Goal: Use online tool/utility: Utilize a website feature to perform a specific function

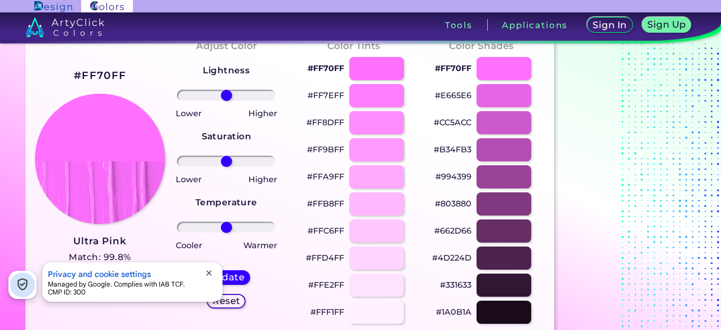
scroll to position [65, 0]
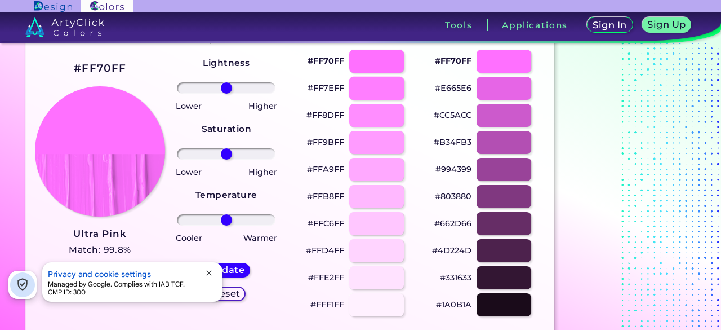
click at [363, 87] on div at bounding box center [376, 88] width 55 height 23
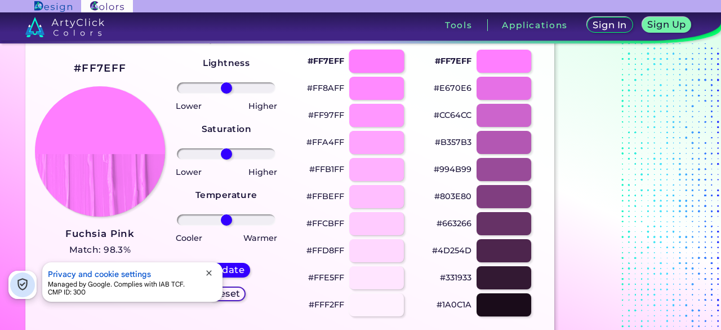
click at [354, 59] on div at bounding box center [376, 61] width 55 height 23
click at [358, 60] on div at bounding box center [376, 61] width 55 height 23
click at [381, 118] on div at bounding box center [376, 115] width 55 height 23
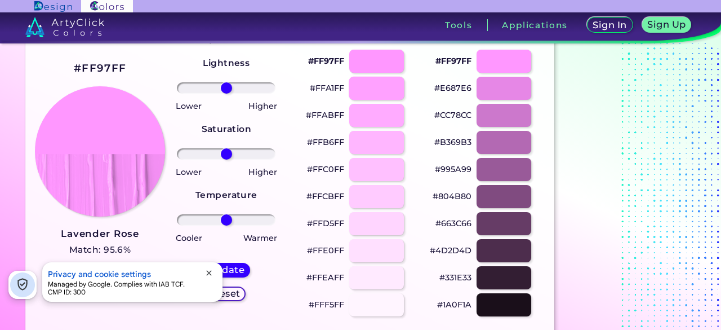
click at [373, 82] on div at bounding box center [376, 88] width 55 height 23
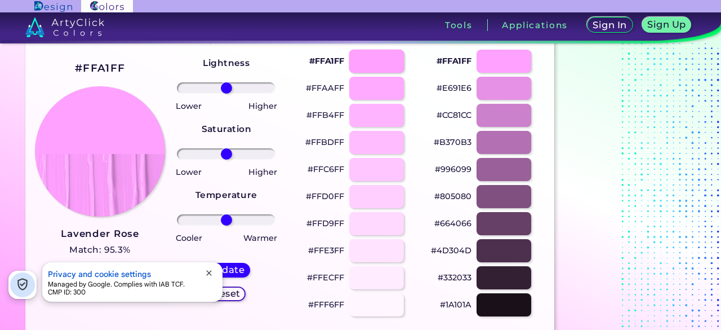
click at [367, 52] on div at bounding box center [376, 61] width 55 height 23
click at [379, 82] on div at bounding box center [376, 88] width 55 height 23
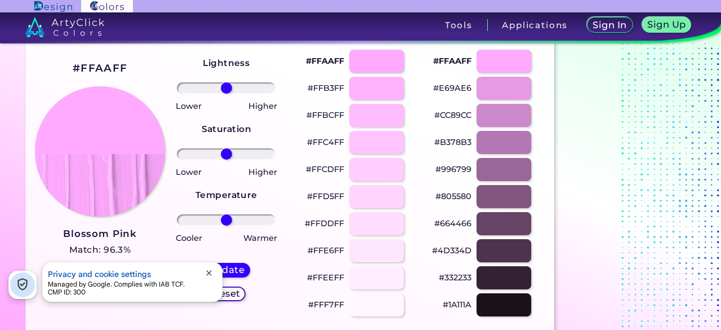
scroll to position [83, 0]
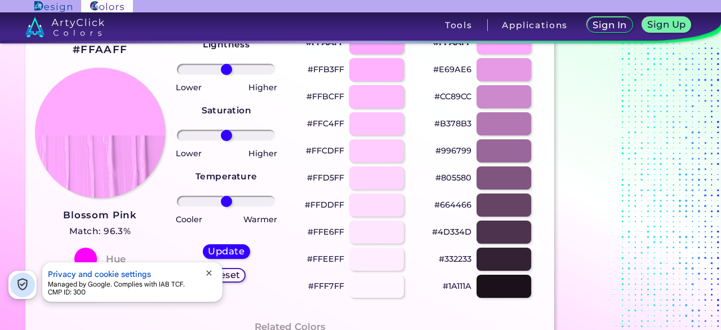
click at [374, 88] on div at bounding box center [376, 96] width 55 height 23
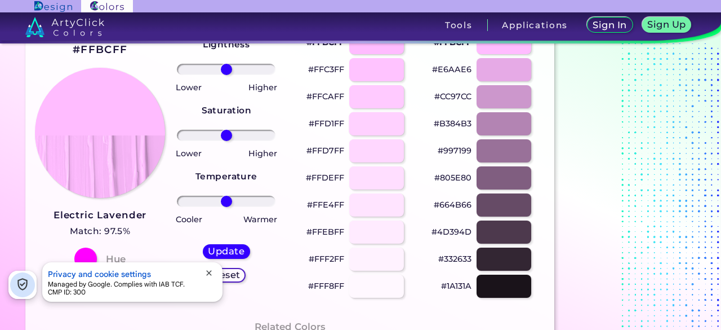
click at [384, 121] on div at bounding box center [376, 123] width 55 height 23
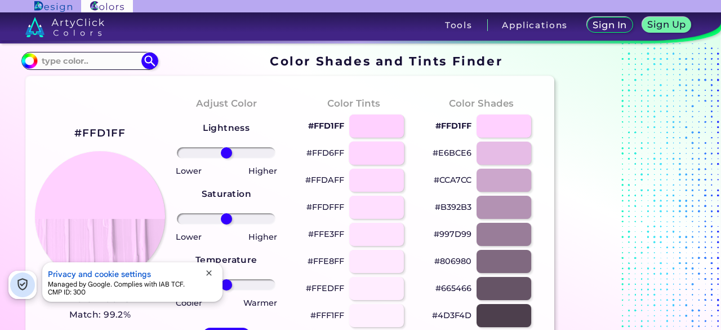
click at [387, 153] on div at bounding box center [376, 152] width 55 height 23
type input "#ffd6ff"
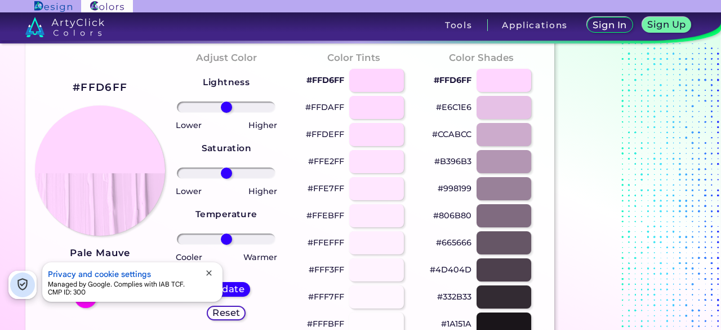
scroll to position [57, 0]
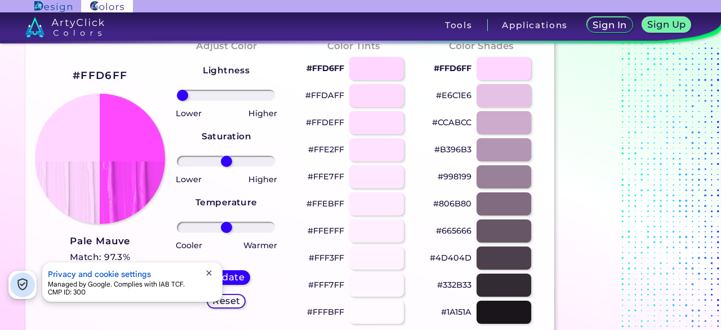
drag, startPoint x: 228, startPoint y: 90, endPoint x: 162, endPoint y: 97, distance: 65.8
type input "-100"
click at [177, 97] on input "range" at bounding box center [226, 95] width 99 height 11
drag, startPoint x: 224, startPoint y: 158, endPoint x: 325, endPoint y: 161, distance: 100.3
type input "100"
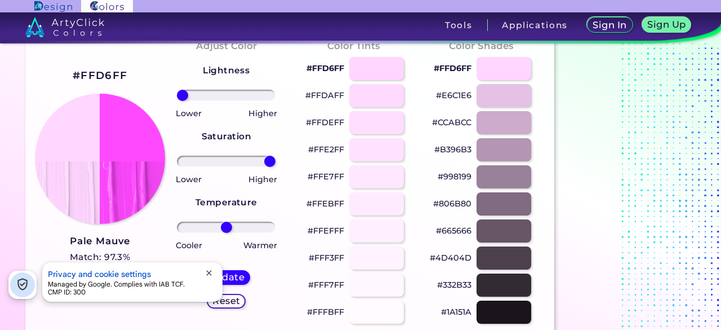
click at [276, 161] on input "range" at bounding box center [226, 161] width 99 height 11
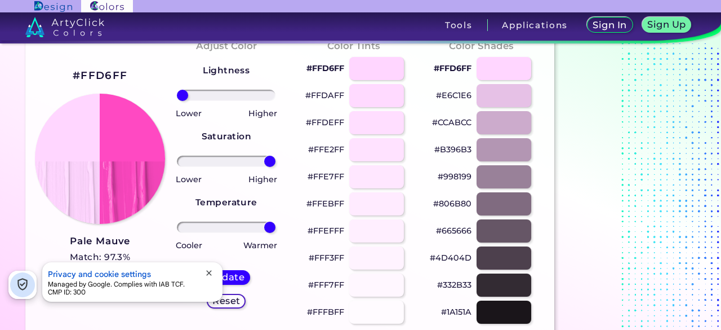
drag, startPoint x: 225, startPoint y: 228, endPoint x: 298, endPoint y: 233, distance: 72.3
type input "100"
click at [276, 233] on input "range" at bounding box center [226, 226] width 99 height 11
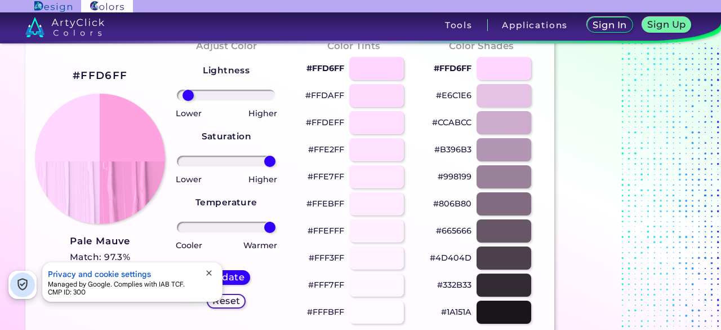
type input "-100"
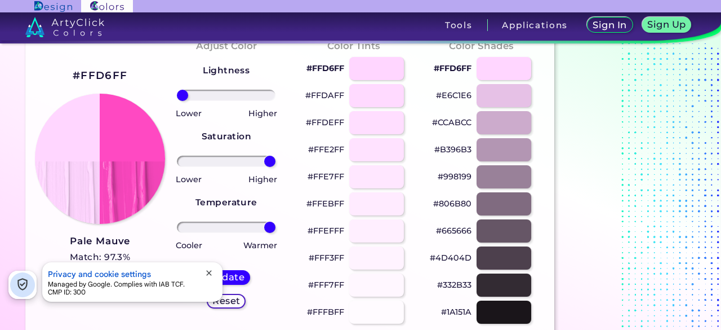
drag, startPoint x: 179, startPoint y: 92, endPoint x: 139, endPoint y: 96, distance: 40.8
click at [177, 96] on input "range" at bounding box center [226, 95] width 99 height 11
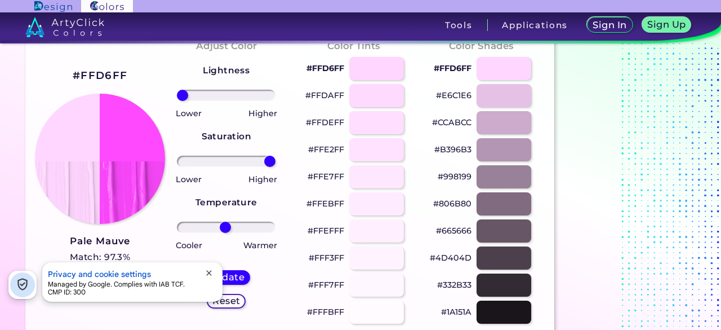
drag, startPoint x: 269, startPoint y: 227, endPoint x: 225, endPoint y: 219, distance: 44.2
type input "-2"
click at [225, 221] on input "range" at bounding box center [226, 226] width 99 height 11
type input "100"
drag, startPoint x: 264, startPoint y: 160, endPoint x: 299, endPoint y: 150, distance: 35.5
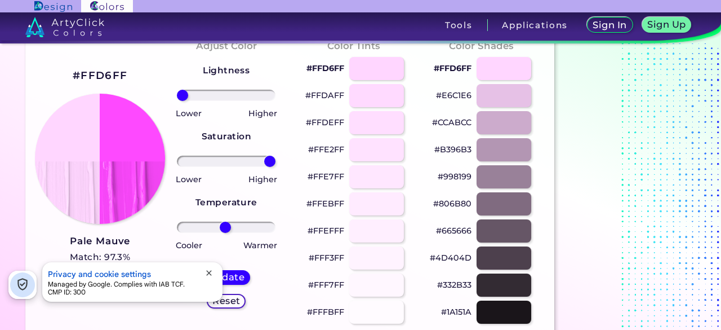
click at [276, 156] on input "range" at bounding box center [226, 161] width 99 height 11
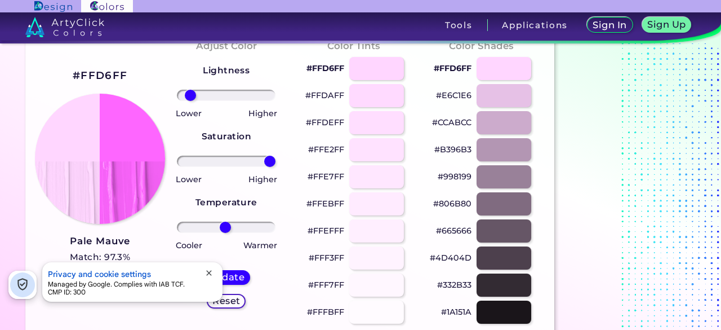
type input "-82"
click at [190, 91] on input "range" at bounding box center [226, 95] width 99 height 11
